Goal: Information Seeking & Learning: Understand process/instructions

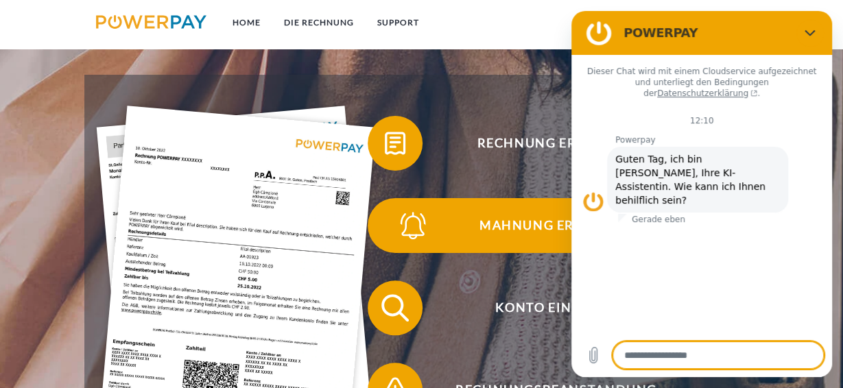
scroll to position [137, 0]
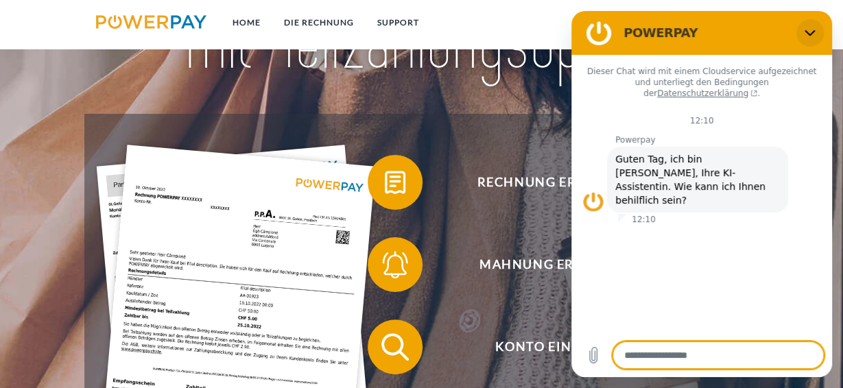
click at [810, 31] on icon "Schließen" at bounding box center [809, 32] width 11 height 11
type textarea "*"
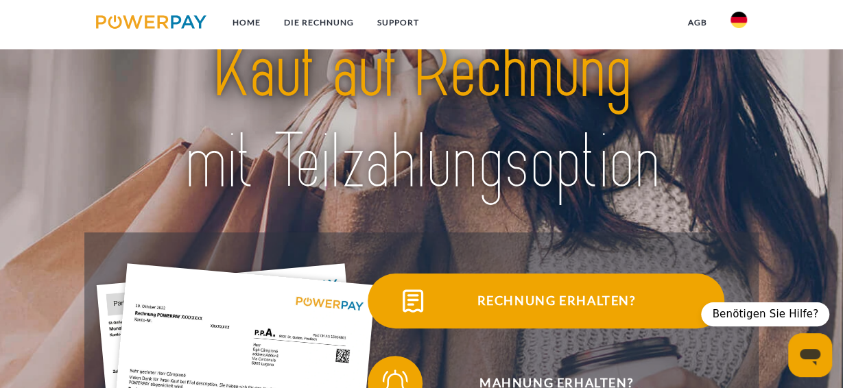
scroll to position [0, 0]
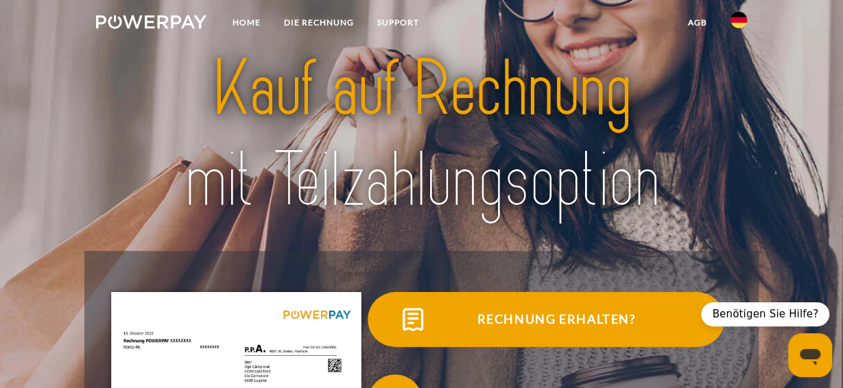
click at [608, 318] on span "Rechnung erhalten?" at bounding box center [556, 319] width 336 height 55
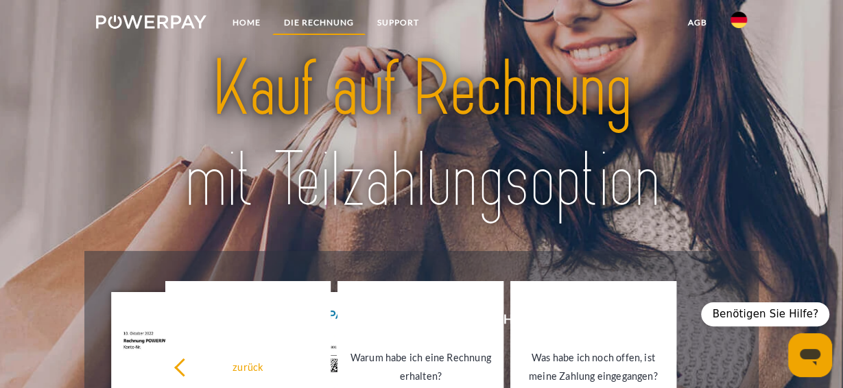
click at [298, 23] on link "DIE RECHNUNG" at bounding box center [318, 22] width 93 height 25
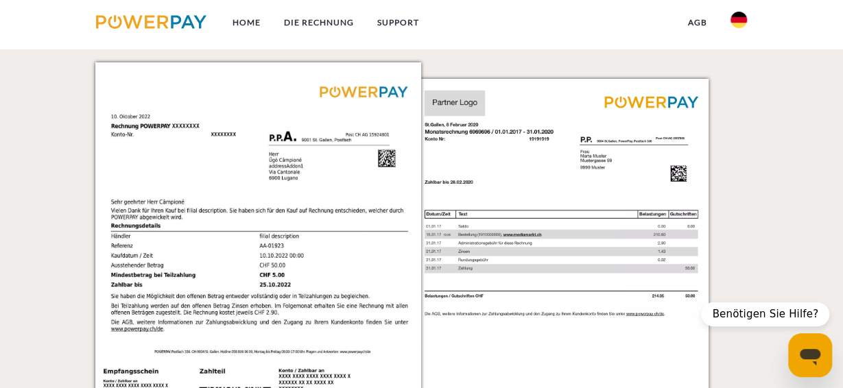
scroll to position [1232, 0]
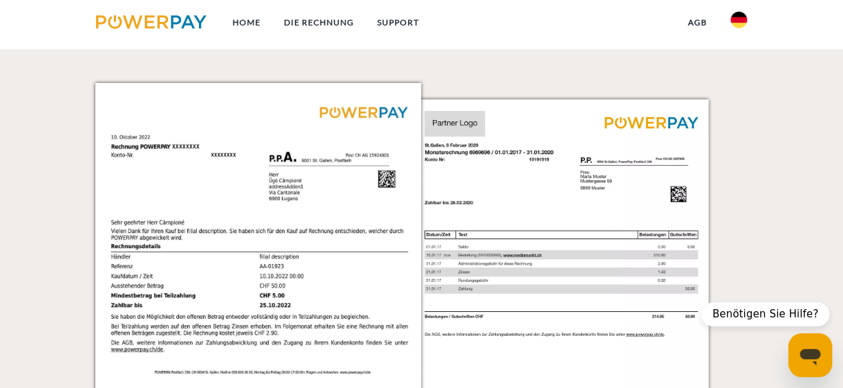
click at [256, 121] on img at bounding box center [258, 314] width 326 height 462
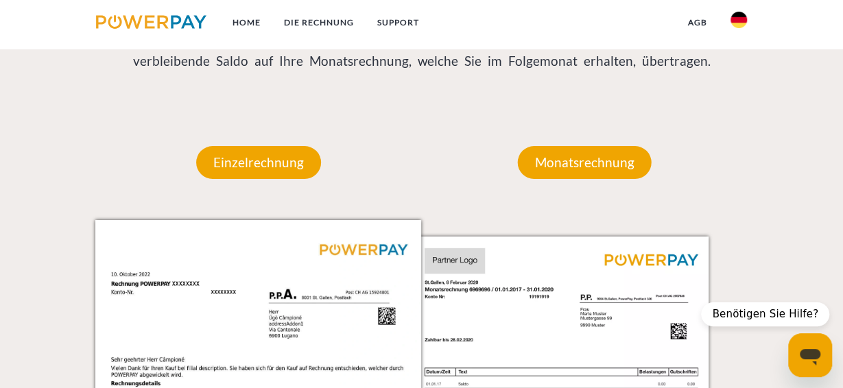
scroll to position [1029, 0]
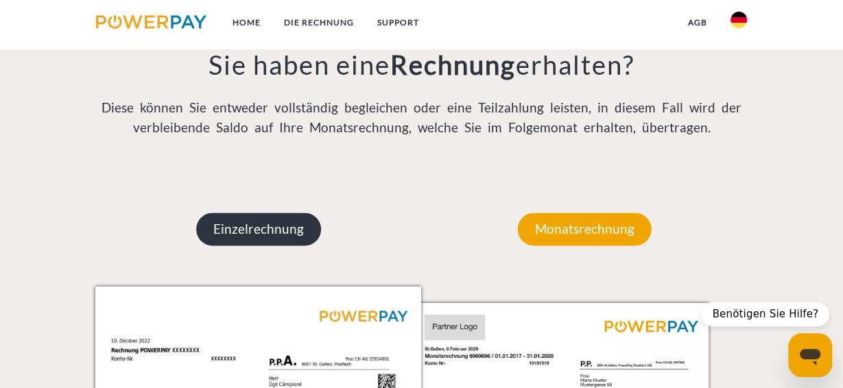
click at [277, 231] on p "Einzelrechnung" at bounding box center [258, 229] width 125 height 33
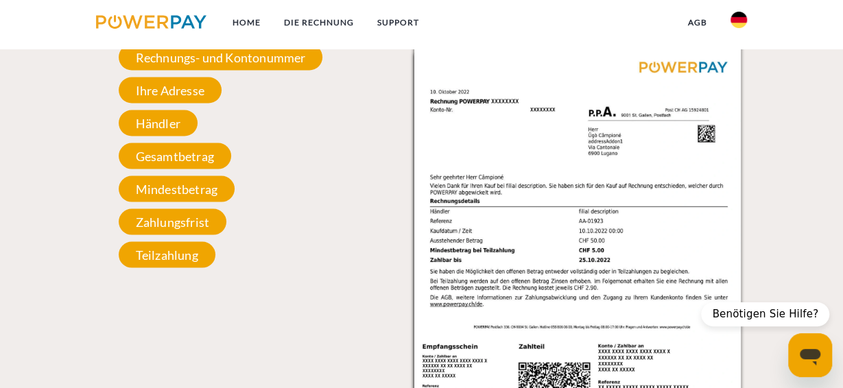
scroll to position [1234, 0]
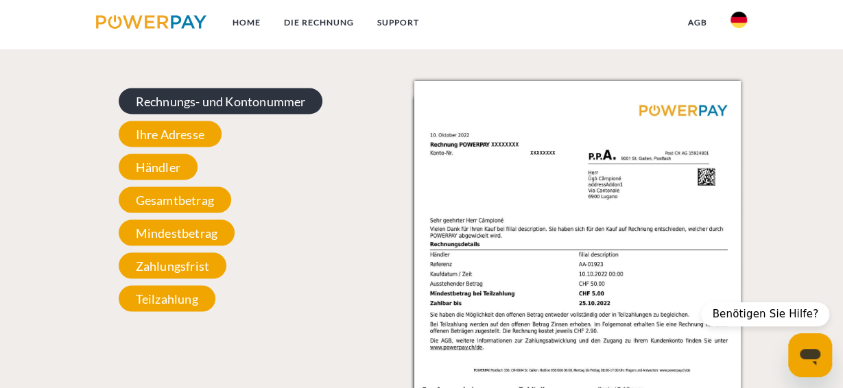
click at [274, 105] on span "Rechnungs- und Kontonummer" at bounding box center [221, 101] width 204 height 26
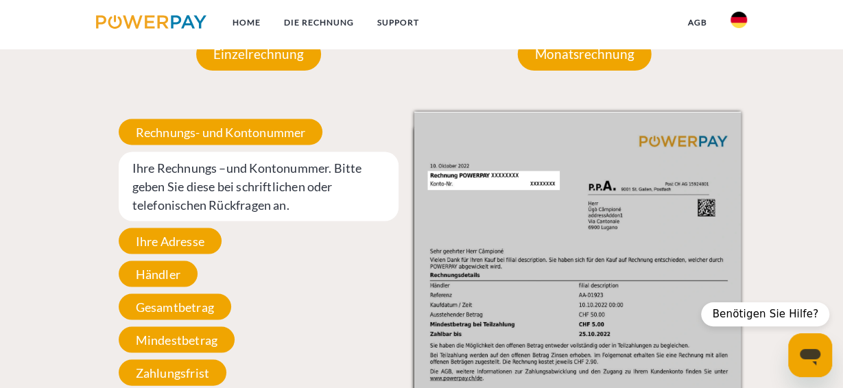
scroll to position [1166, 0]
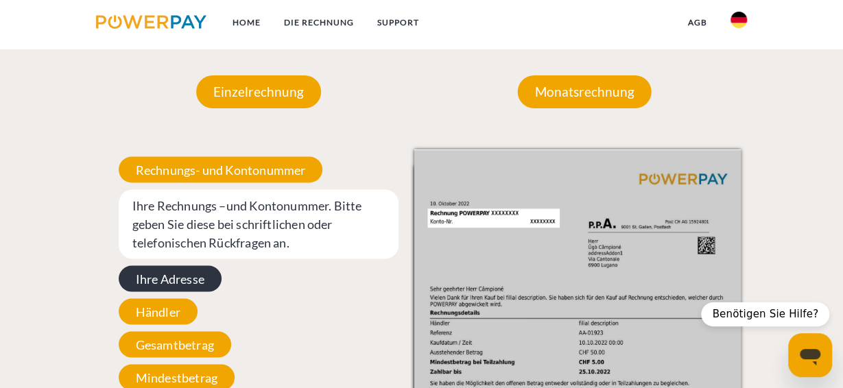
click at [161, 285] on span "Ihre Adresse" at bounding box center [170, 278] width 103 height 26
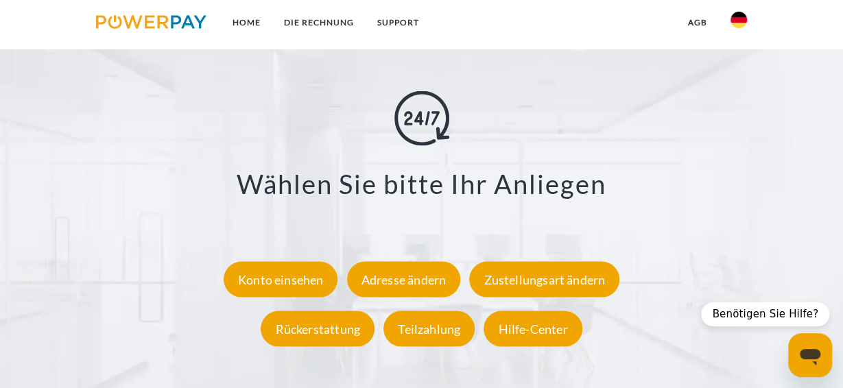
scroll to position [2263, 0]
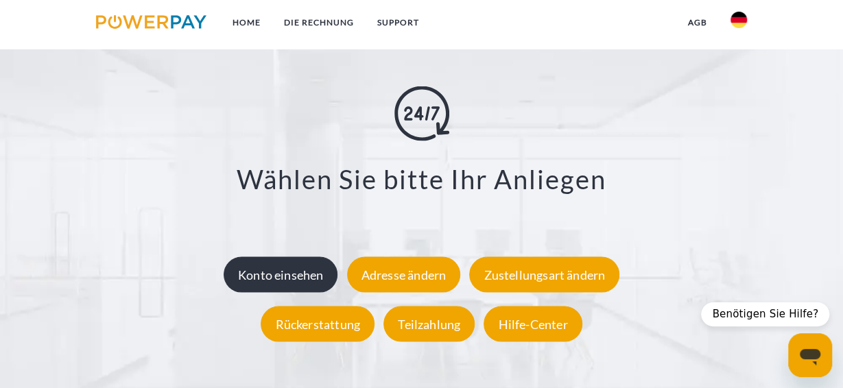
click at [279, 278] on div "Konto einsehen" at bounding box center [281, 275] width 115 height 36
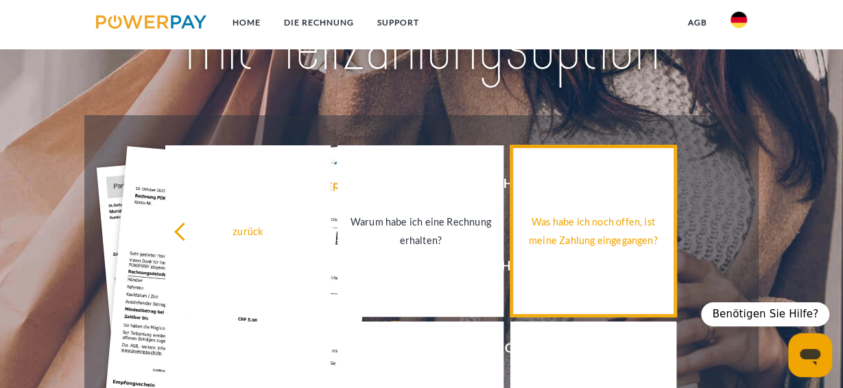
scroll to position [137, 0]
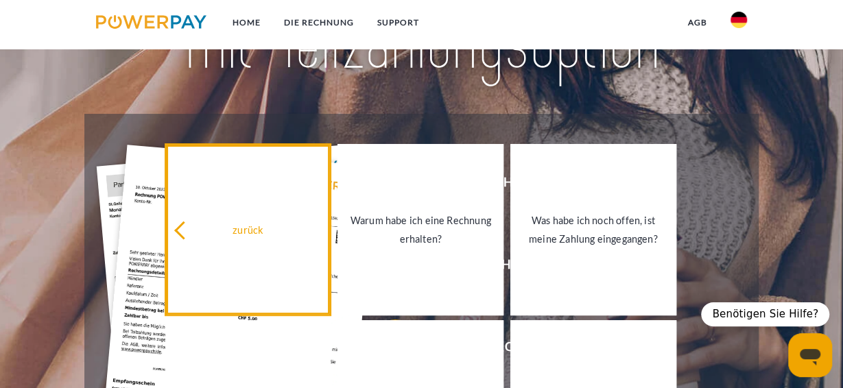
click at [250, 231] on div "zurück" at bounding box center [249, 229] width 150 height 19
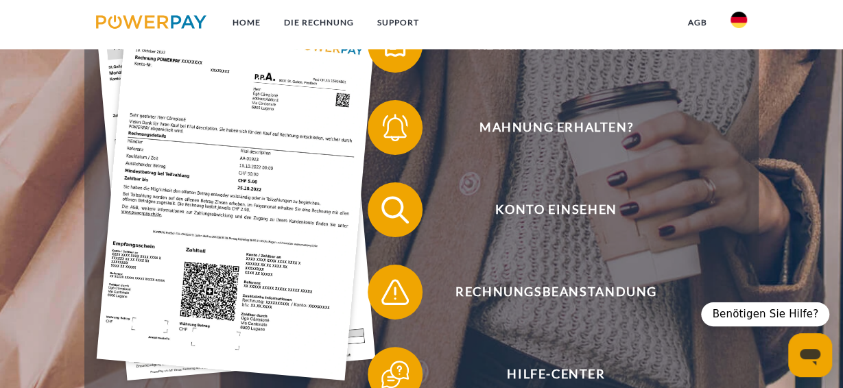
scroll to position [343, 0]
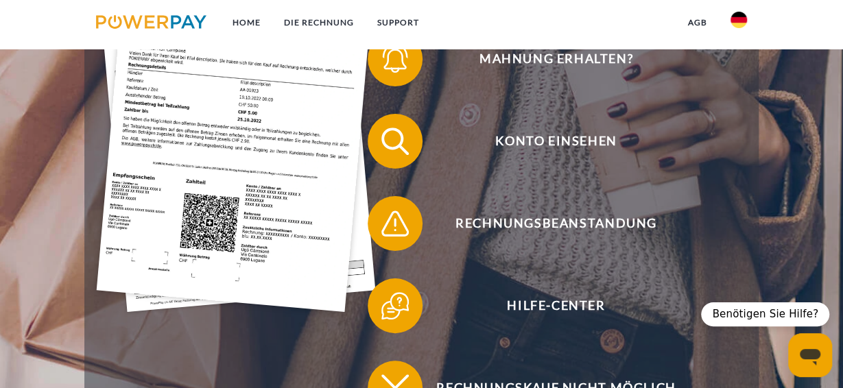
click at [192, 219] on img at bounding box center [236, 125] width 279 height 372
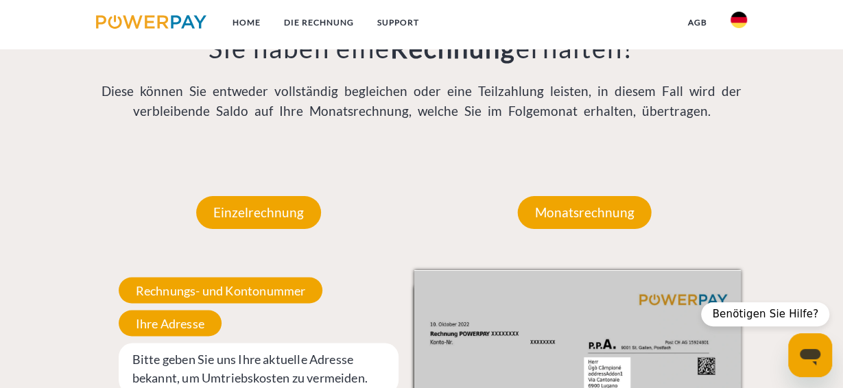
scroll to position [1065, 0]
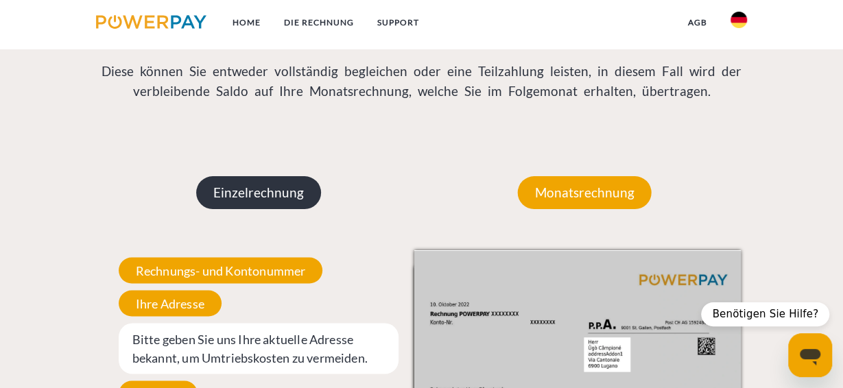
click at [276, 190] on p "Einzelrechnung" at bounding box center [258, 192] width 125 height 33
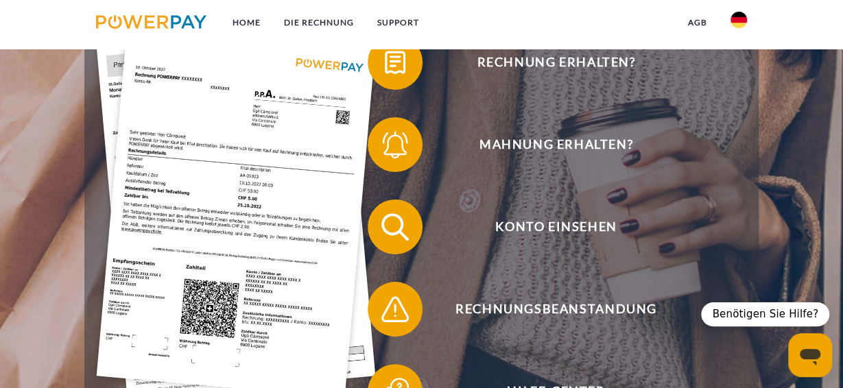
scroll to position [274, 0]
